Goal: Communication & Community: Connect with others

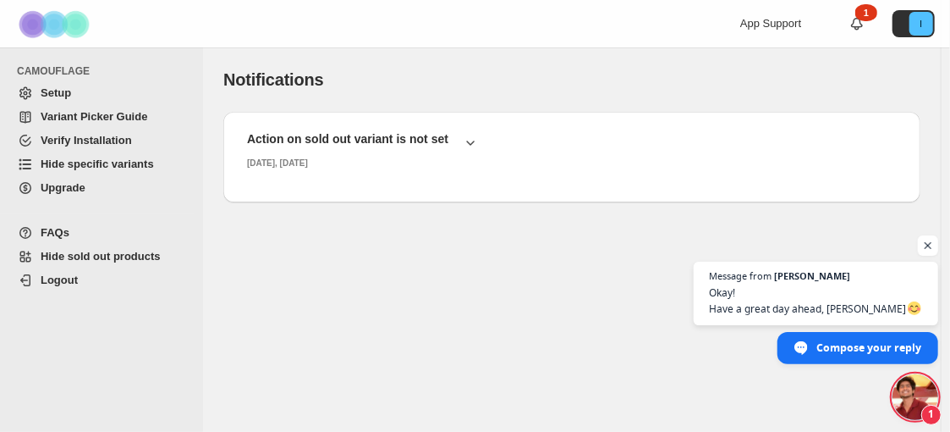
scroll to position [1636, 0]
